Goal: Find contact information: Find contact information

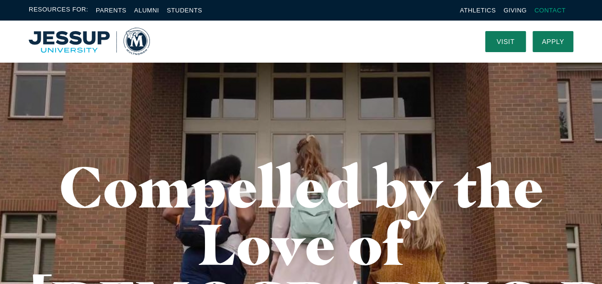
click at [550, 9] on link "Contact" at bounding box center [549, 10] width 31 height 7
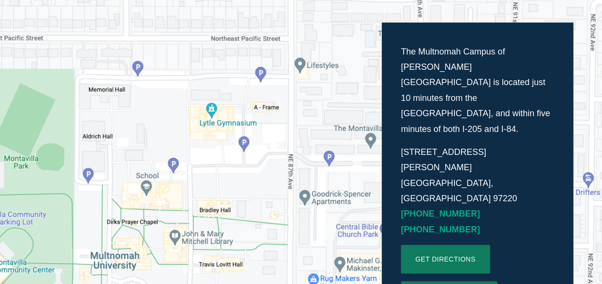
scroll to position [268, 0]
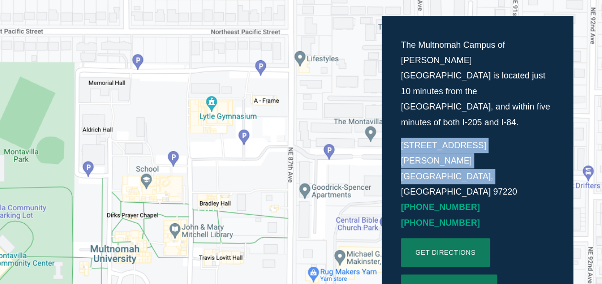
drag, startPoint x: 477, startPoint y: 130, endPoint x: 394, endPoint y: 115, distance: 84.2
click at [394, 115] on div "The Multnomah Campus of Jessup University is located just 10 minutes from the P…" at bounding box center [478, 171] width 192 height 310
copy p "8435 NE Glisan St. Portland, OR 97220"
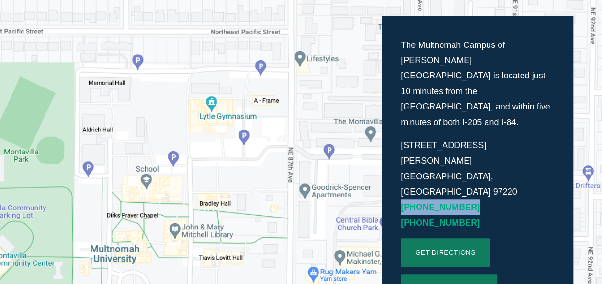
drag, startPoint x: 462, startPoint y: 145, endPoint x: 393, endPoint y: 147, distance: 69.4
click at [393, 147] on div "The Multnomah Campus of Jessup University is located just 10 minutes from the P…" at bounding box center [478, 171] width 192 height 310
copy link "[PHONE_NUMBER]"
click at [372, 41] on div "The Multnomah Campus of Jessup University is located just 10 minutes from the P…" at bounding box center [301, 171] width 602 height 406
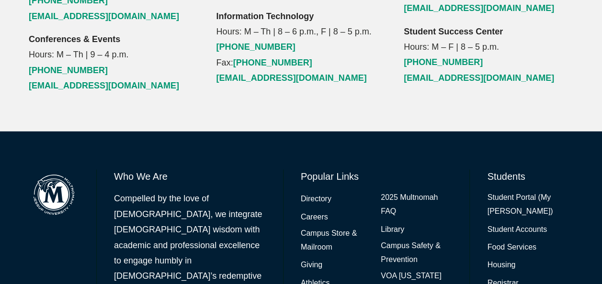
scroll to position [1283, 0]
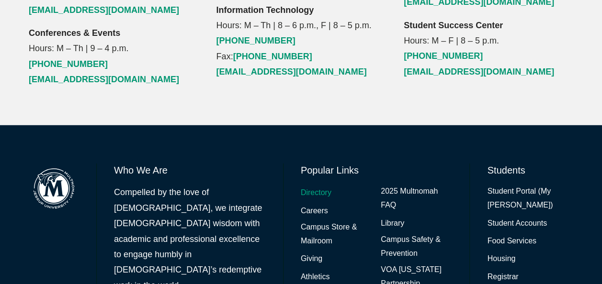
click at [316, 186] on link "Directory" at bounding box center [316, 193] width 31 height 14
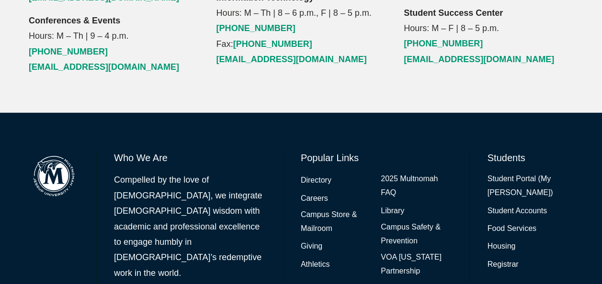
scroll to position [1297, 0]
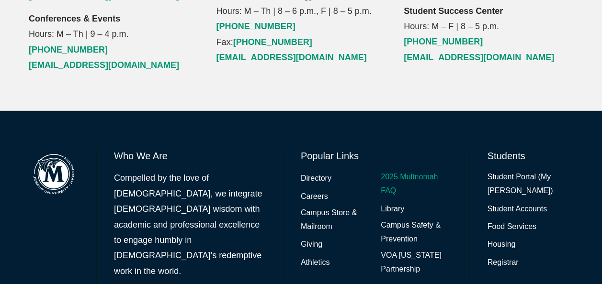
click at [410, 170] on link "2025 Multnomah FAQ" at bounding box center [416, 184] width 71 height 28
